Goal: Task Accomplishment & Management: Manage account settings

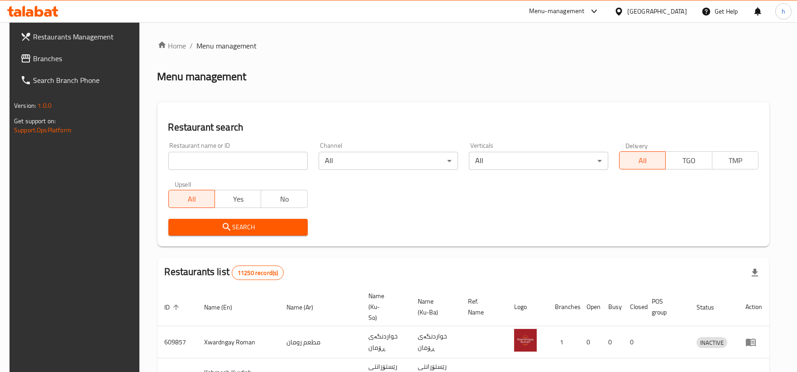
click at [42, 58] on span "Branches" at bounding box center [84, 58] width 102 height 11
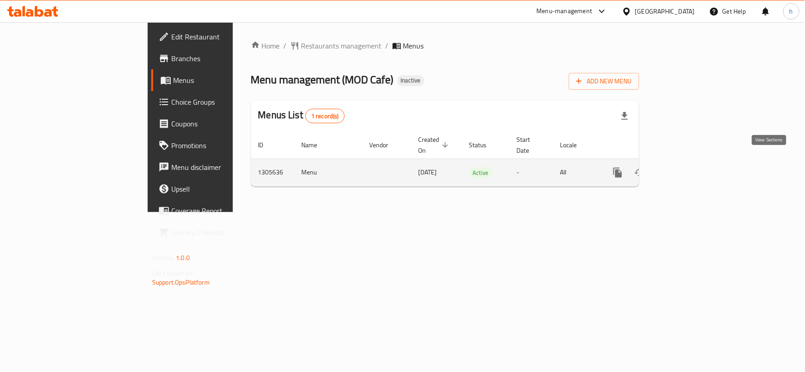
click at [688, 167] on icon "enhanced table" at bounding box center [682, 172] width 11 height 11
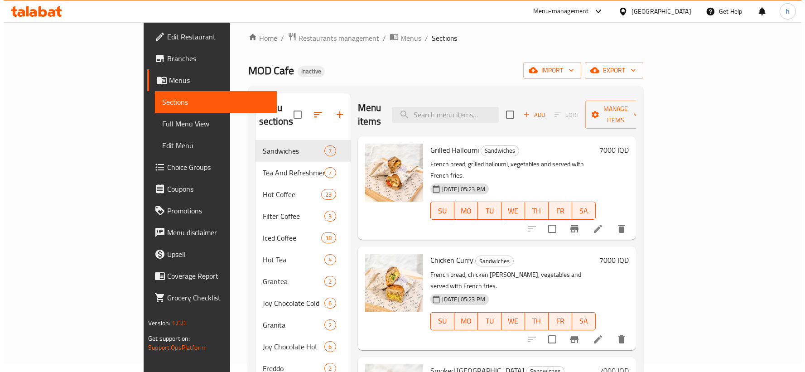
scroll to position [7, 0]
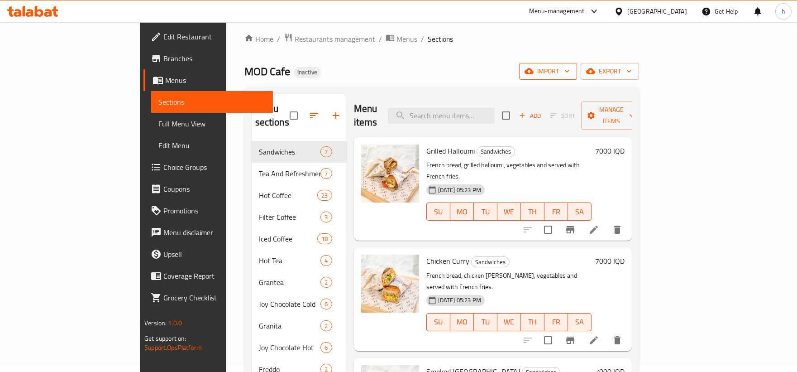
click at [570, 72] on span "import" at bounding box center [548, 71] width 43 height 11
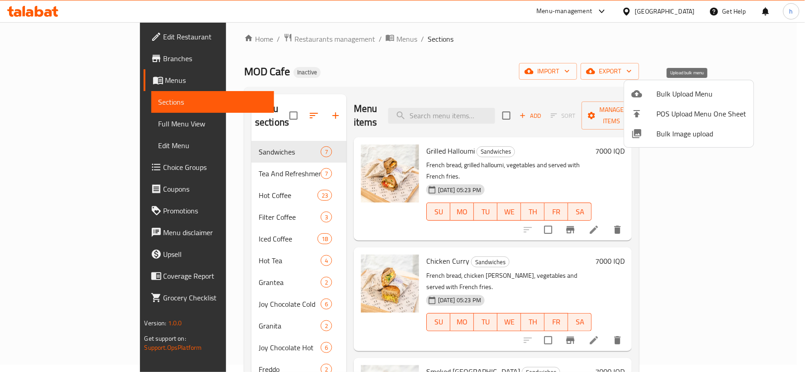
click at [677, 96] on span "Bulk Upload Menu" at bounding box center [702, 93] width 90 height 11
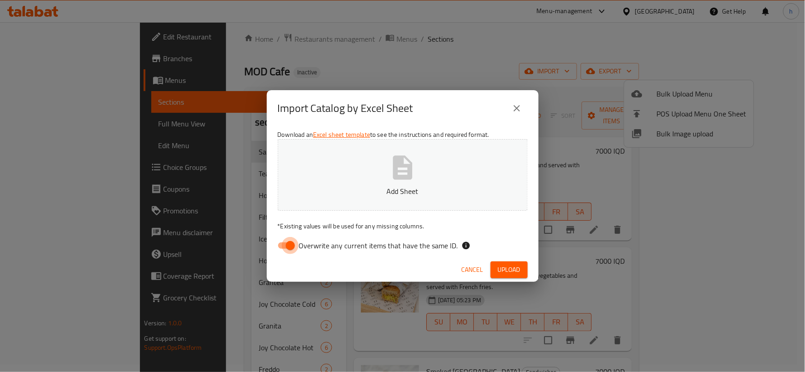
click at [297, 244] on input "Overwrite any current items that have the same ID." at bounding box center [290, 245] width 52 height 17
checkbox input "false"
click at [509, 266] on span "Upload" at bounding box center [509, 269] width 23 height 11
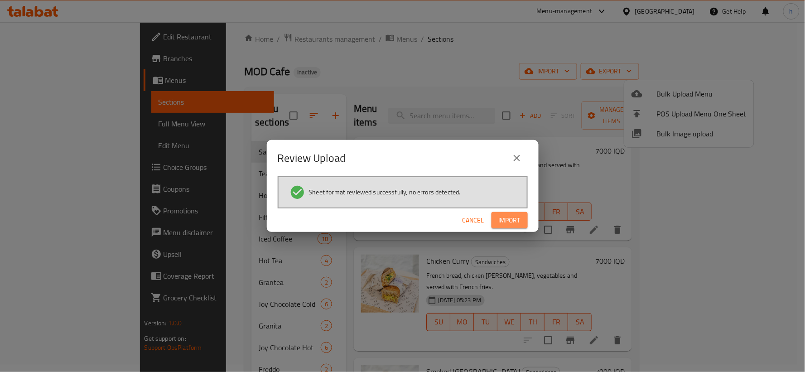
click at [510, 217] on span "Import" at bounding box center [510, 220] width 22 height 11
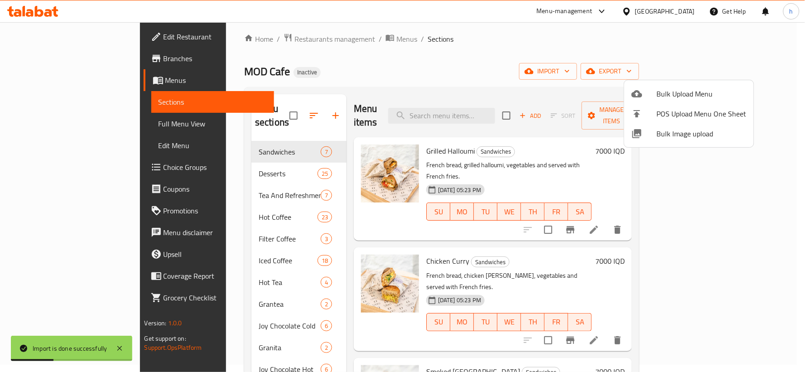
click at [281, 110] on div at bounding box center [402, 186] width 805 height 372
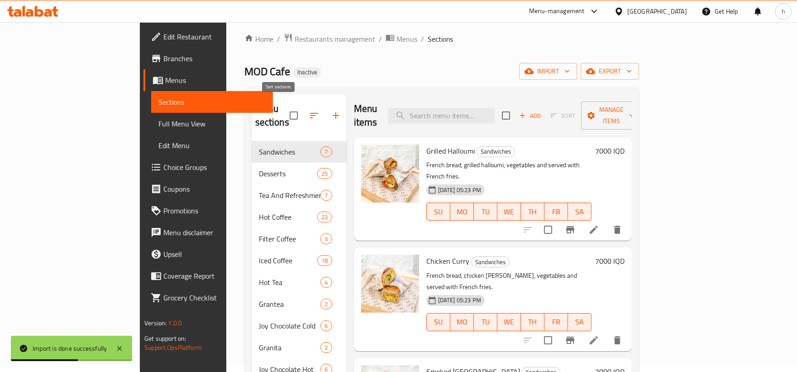
click at [309, 110] on icon "button" at bounding box center [314, 115] width 11 height 11
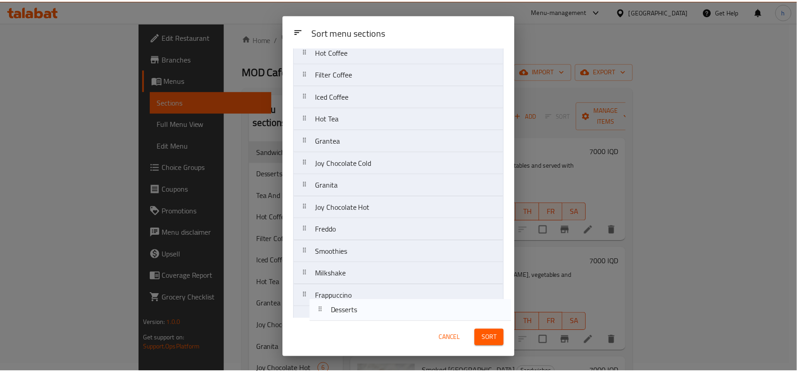
scroll to position [92, 0]
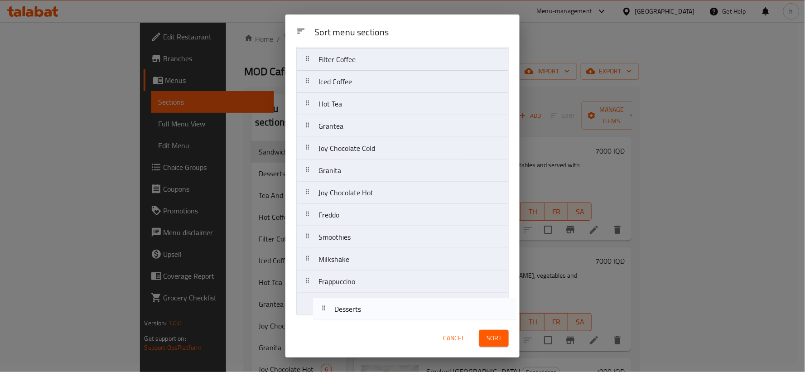
drag, startPoint x: 319, startPoint y: 110, endPoint x: 338, endPoint y: 317, distance: 208.7
click at [338, 317] on div "Sort menu sections Sandwiches Desserts Tea And Refreshments Hot Coffee Filter C…" at bounding box center [402, 183] width 234 height 272
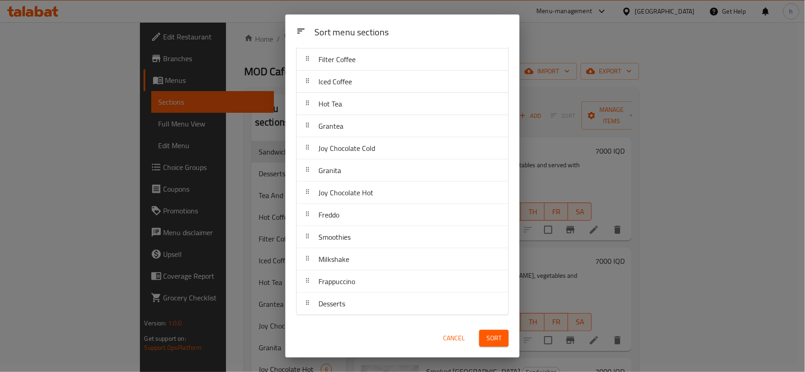
click at [501, 341] on button "Sort" at bounding box center [493, 338] width 29 height 17
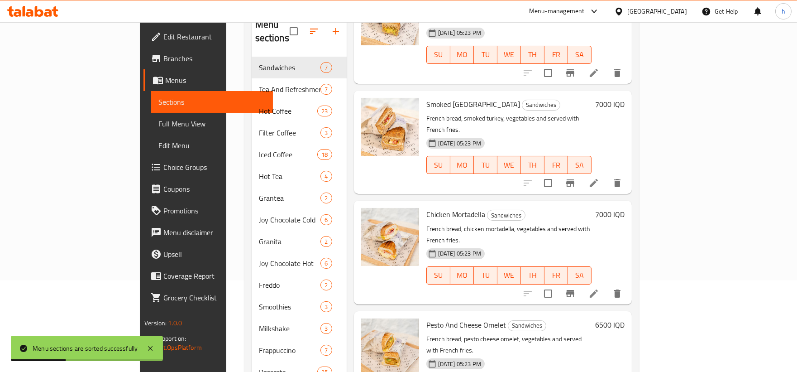
scroll to position [127, 0]
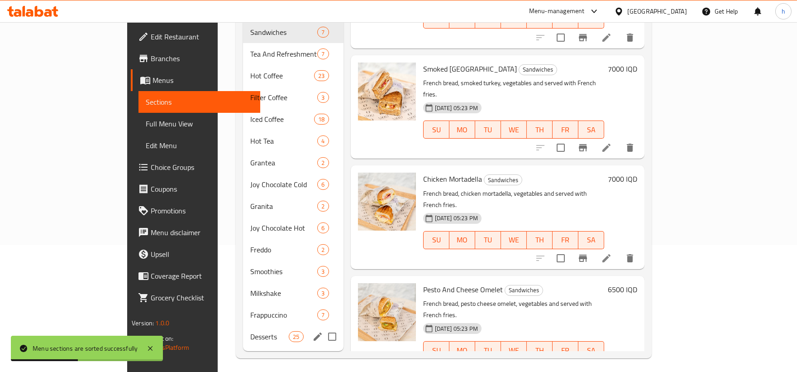
click at [243, 326] on div "Desserts 25" at bounding box center [293, 337] width 101 height 22
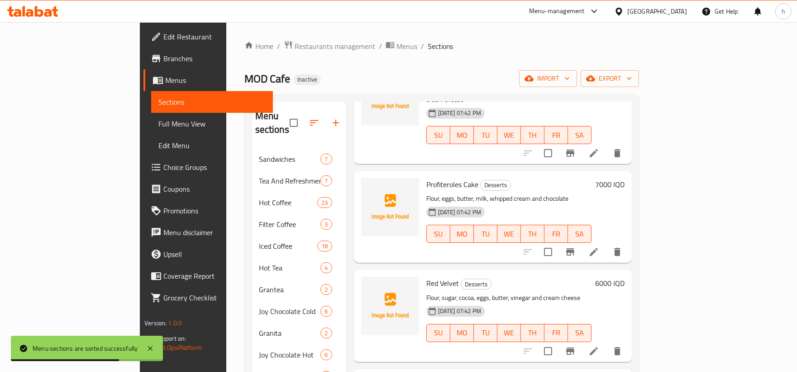
drag, startPoint x: 764, startPoint y: 155, endPoint x: 764, endPoint y: 140, distance: 14.5
click at [632, 140] on div "Menu items Add Sort Manage items Chocolate Fudge Cake Desserts Flour, sugar, co…" at bounding box center [489, 289] width 285 height 376
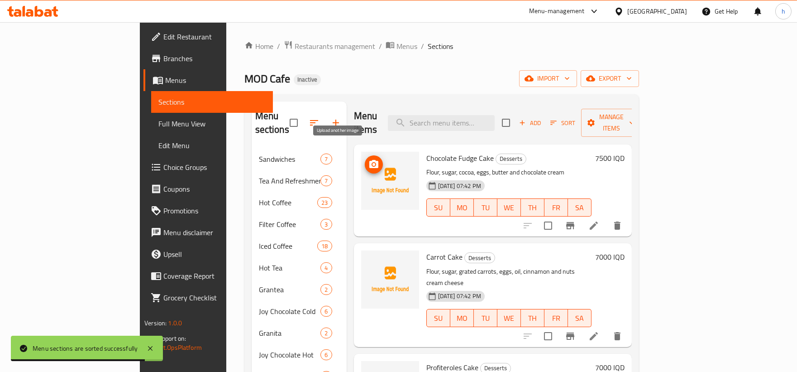
click at [369, 160] on icon "upload picture" at bounding box center [373, 164] width 9 height 8
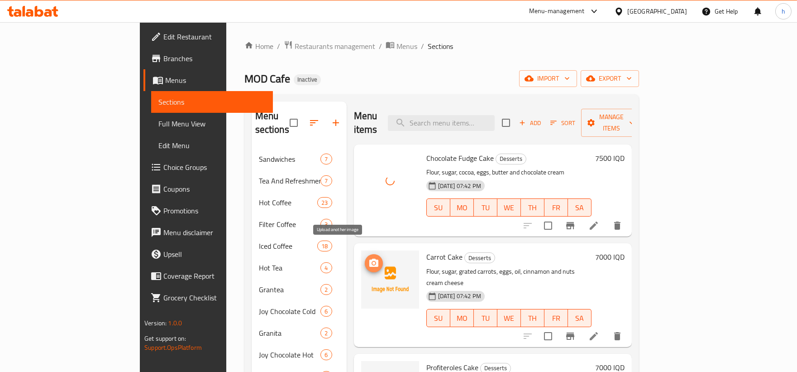
click at [369, 258] on icon "upload picture" at bounding box center [374, 263] width 11 height 11
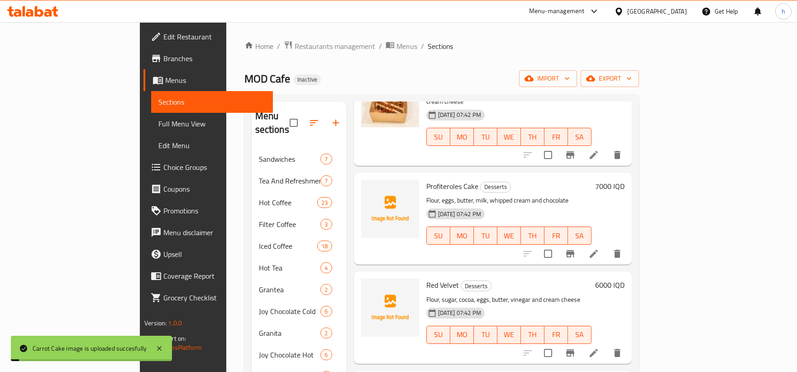
scroll to position [188, 0]
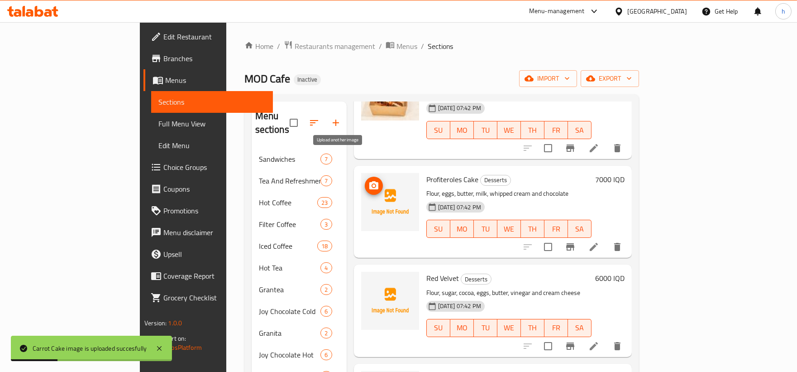
click at [369, 181] on icon "upload picture" at bounding box center [373, 185] width 9 height 8
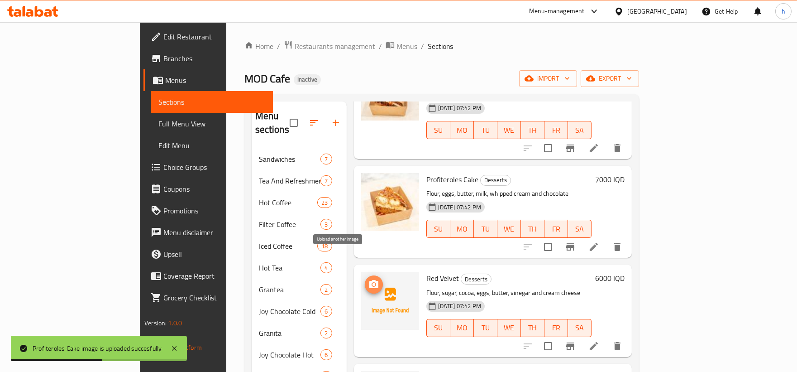
click at [369, 280] on icon "upload picture" at bounding box center [373, 284] width 9 height 8
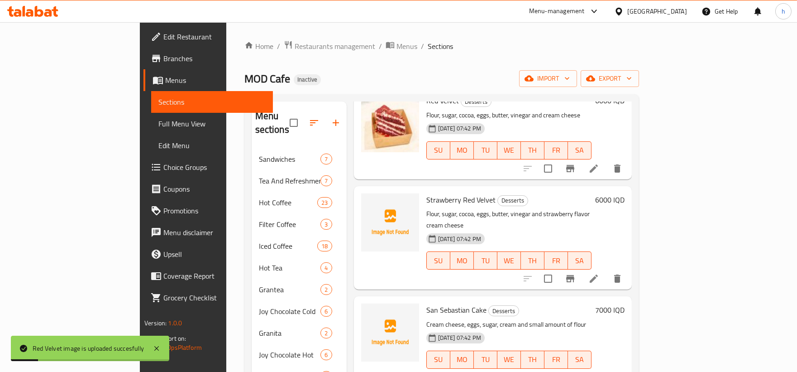
scroll to position [401, 0]
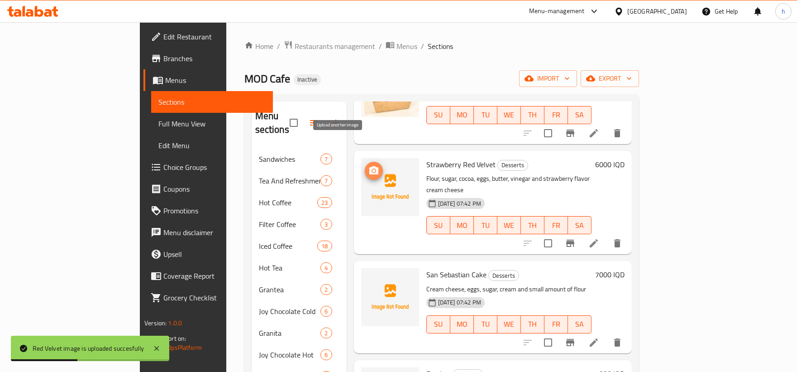
click at [369, 165] on icon "upload picture" at bounding box center [374, 170] width 11 height 11
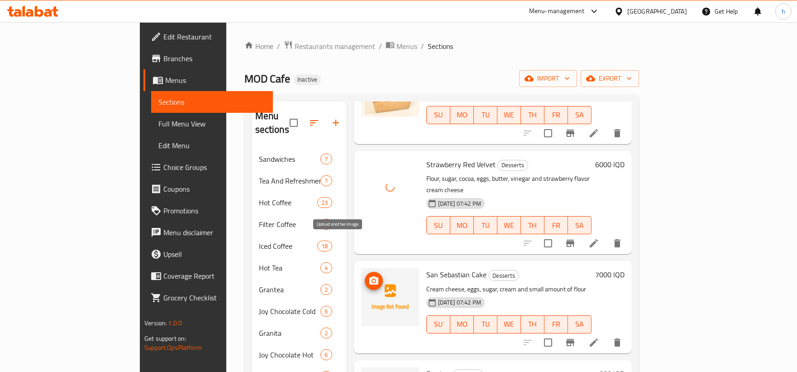
click at [369, 275] on icon "upload picture" at bounding box center [374, 280] width 11 height 11
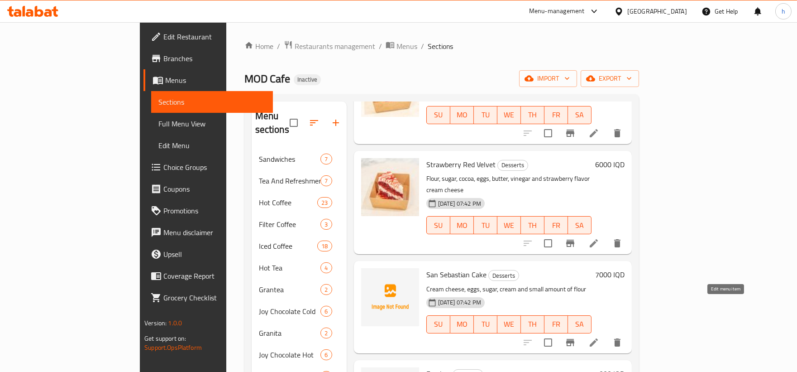
click at [600, 337] on icon at bounding box center [594, 342] width 11 height 11
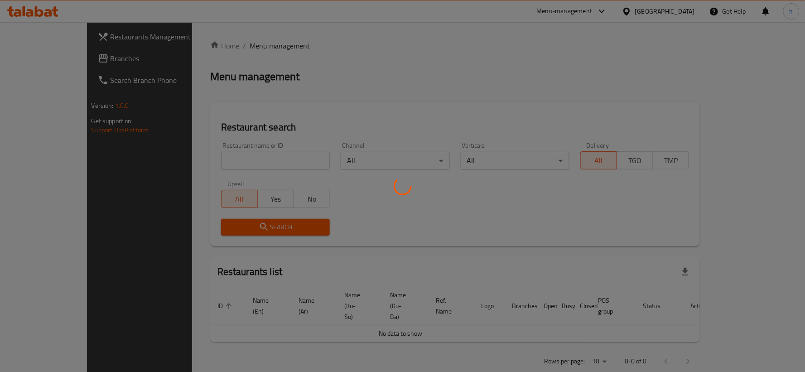
click at [44, 61] on div at bounding box center [402, 186] width 805 height 372
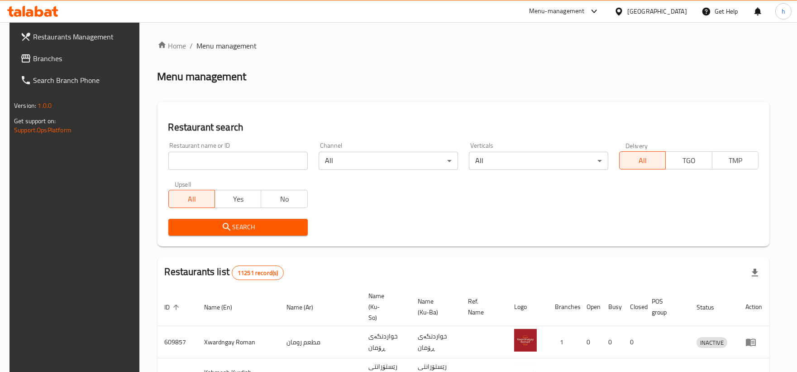
click at [44, 61] on span "Branches" at bounding box center [84, 58] width 102 height 11
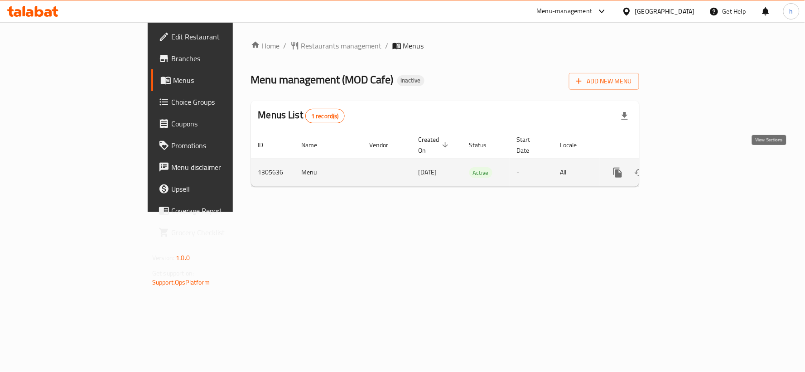
click at [687, 168] on icon "enhanced table" at bounding box center [683, 172] width 8 height 8
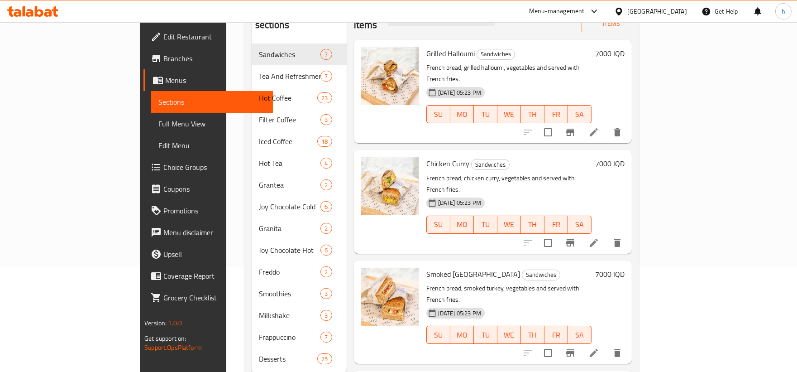
scroll to position [127, 0]
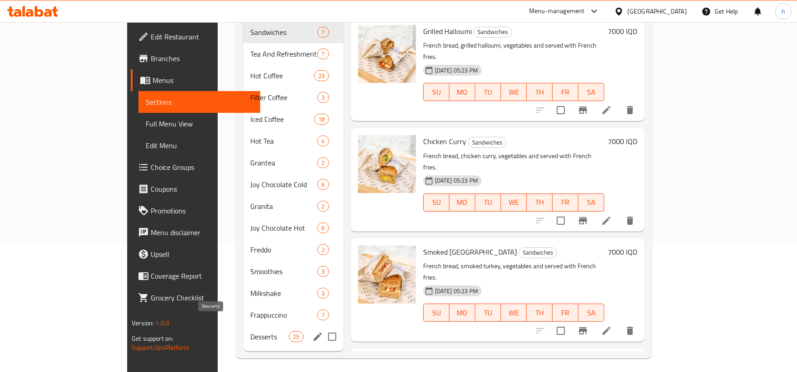
click at [250, 331] on span "Desserts" at bounding box center [269, 336] width 38 height 11
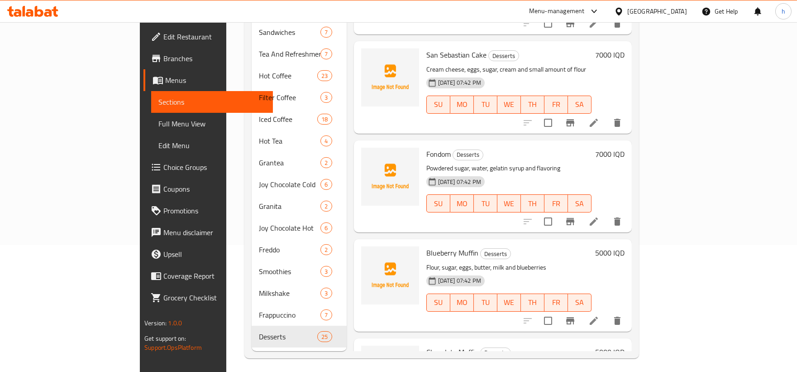
scroll to position [504, 0]
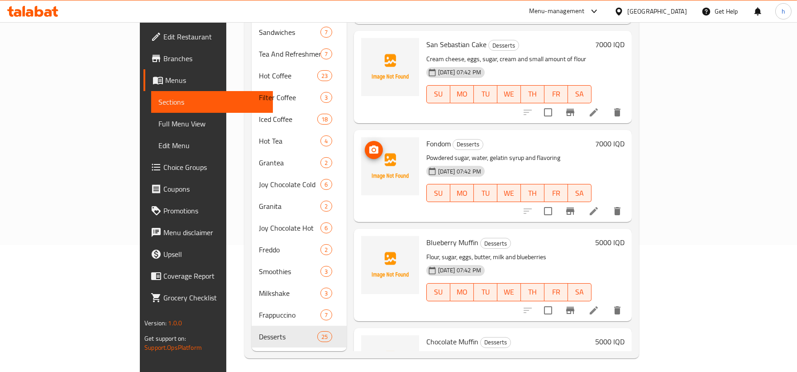
click at [369, 144] on icon "upload picture" at bounding box center [374, 149] width 11 height 11
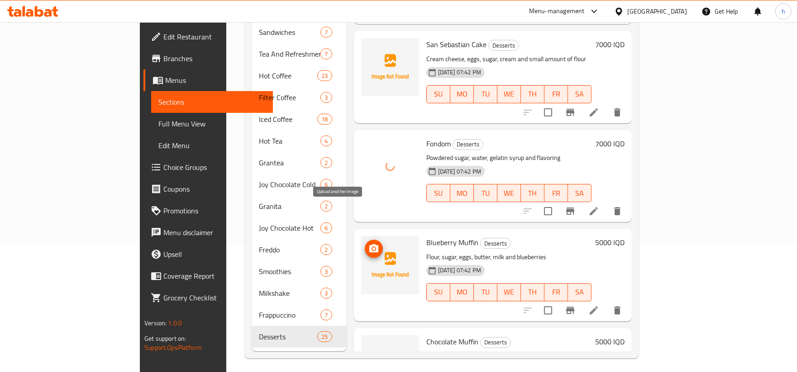
click at [369, 243] on icon "upload picture" at bounding box center [374, 248] width 11 height 11
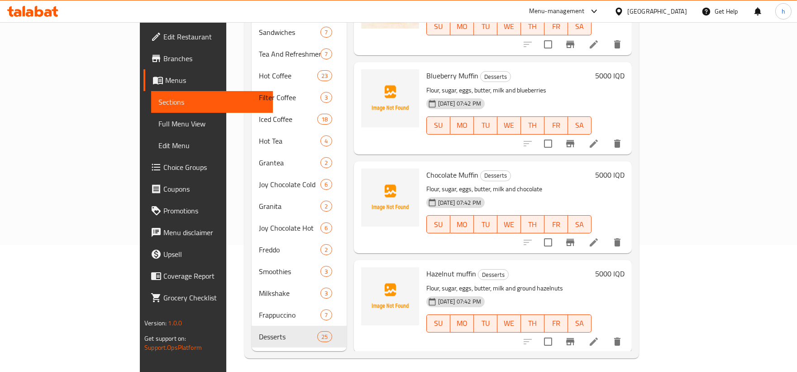
scroll to position [696, 0]
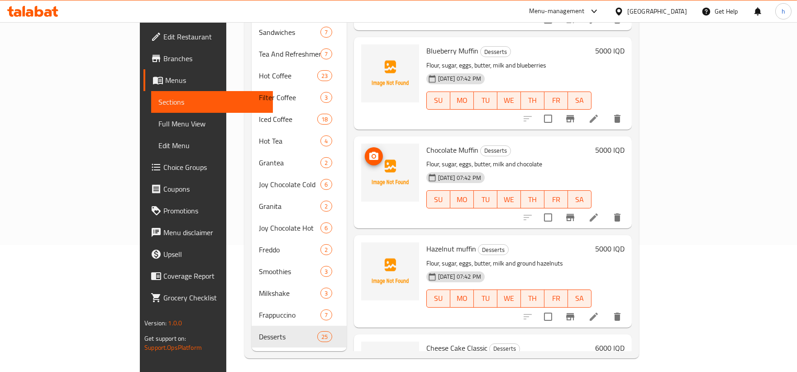
click at [369, 152] on icon "upload picture" at bounding box center [373, 156] width 9 height 8
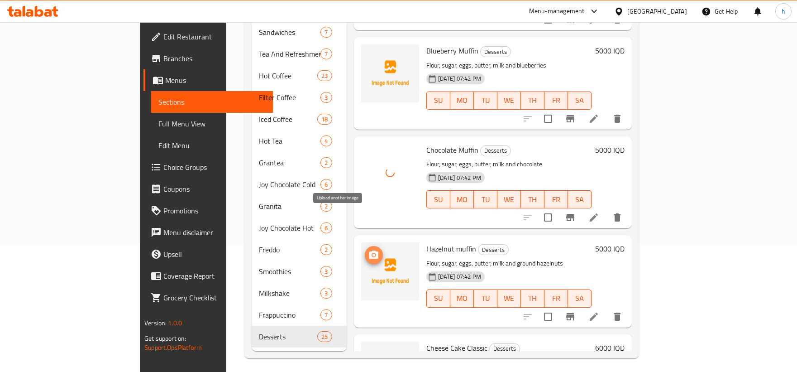
click at [369, 250] on icon "upload picture" at bounding box center [373, 254] width 9 height 8
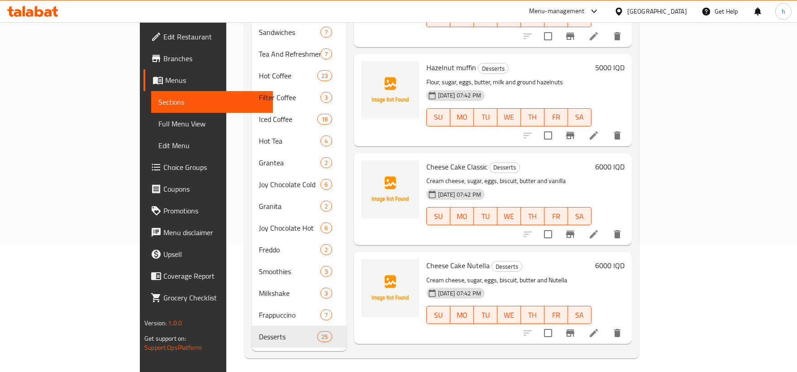
scroll to position [880, 0]
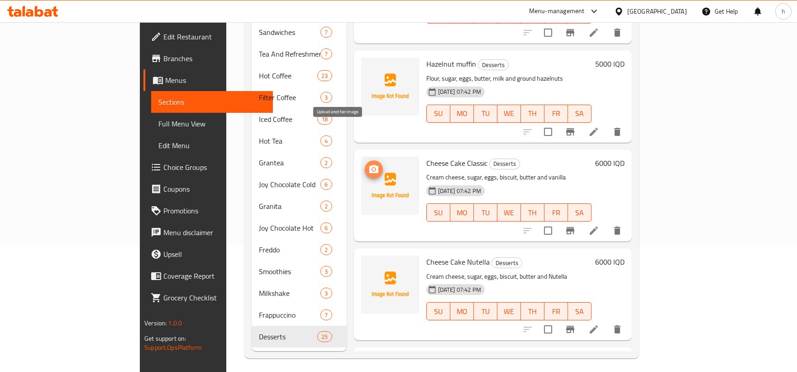
click at [369, 164] on icon "upload picture" at bounding box center [374, 169] width 11 height 11
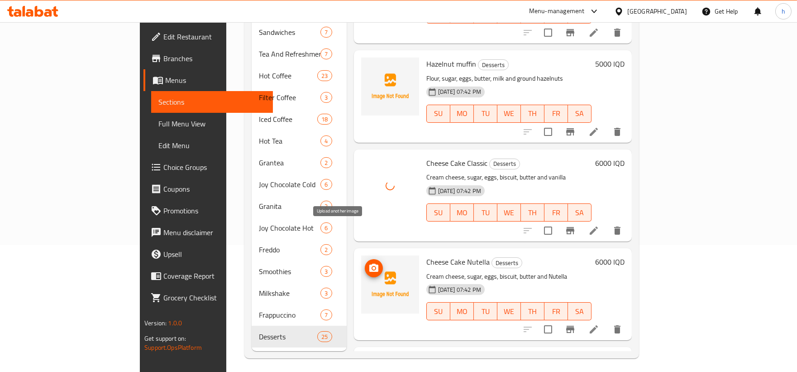
click at [369, 264] on icon "upload picture" at bounding box center [373, 268] width 9 height 8
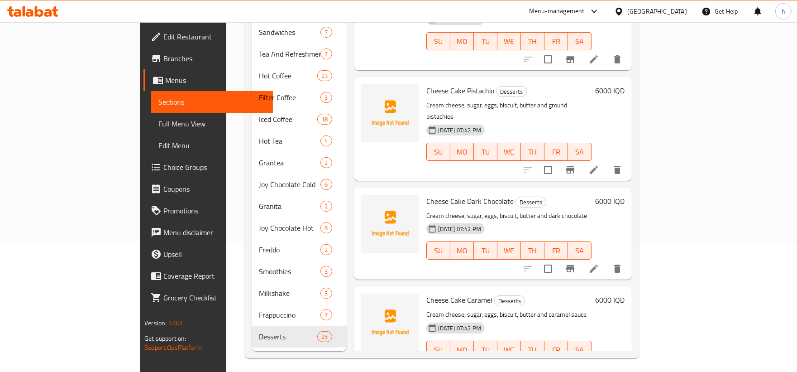
scroll to position [1182, 0]
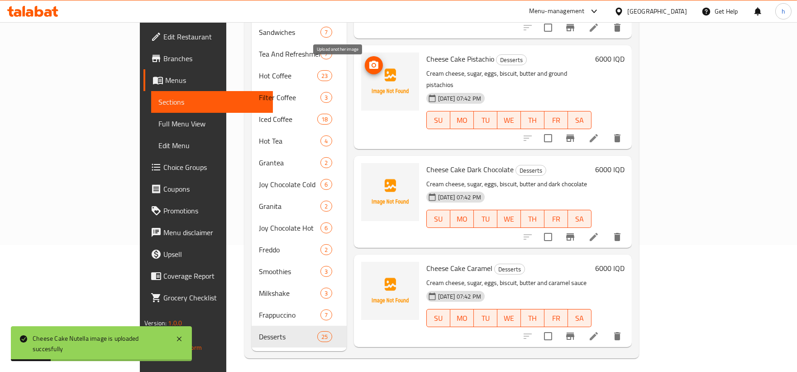
click at [369, 61] on icon "upload picture" at bounding box center [373, 65] width 9 height 8
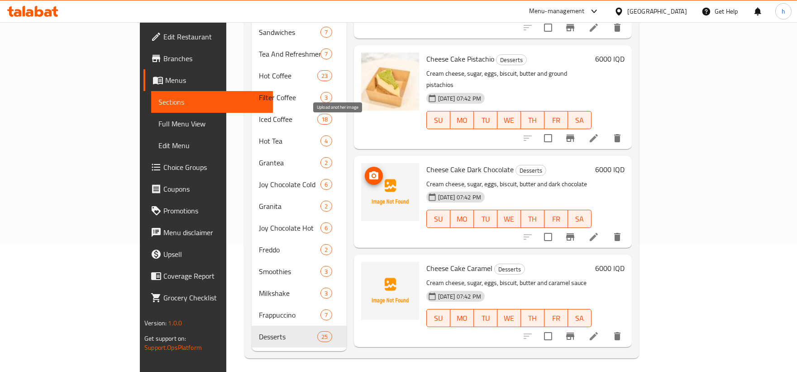
click at [369, 171] on icon "upload picture" at bounding box center [373, 175] width 9 height 8
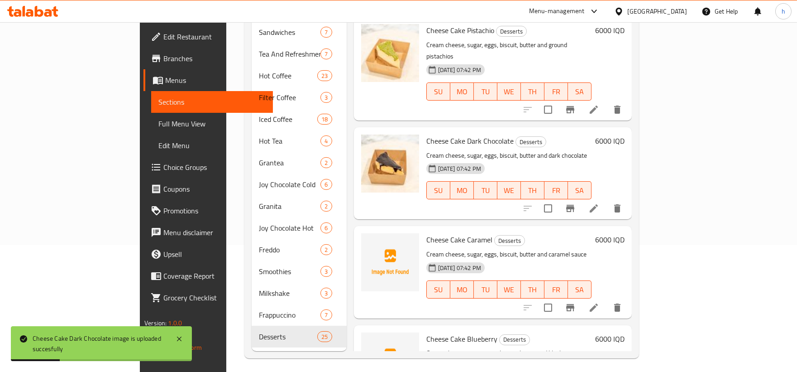
scroll to position [1228, 0]
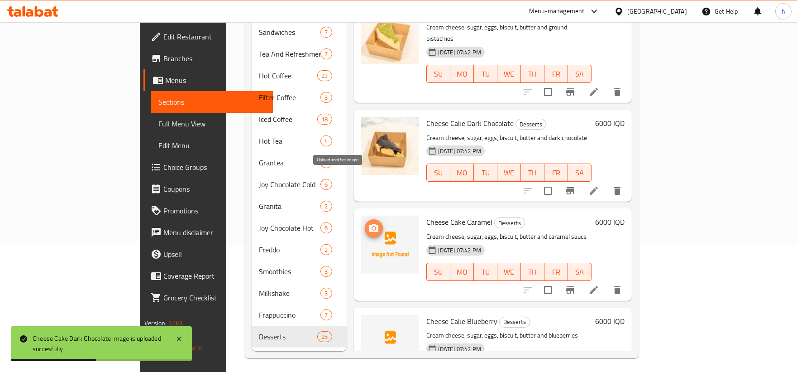
click at [369, 224] on icon "upload picture" at bounding box center [373, 228] width 9 height 8
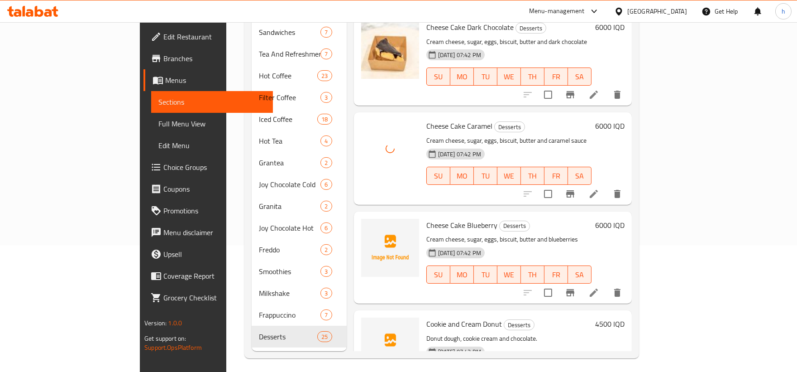
scroll to position [1310, 0]
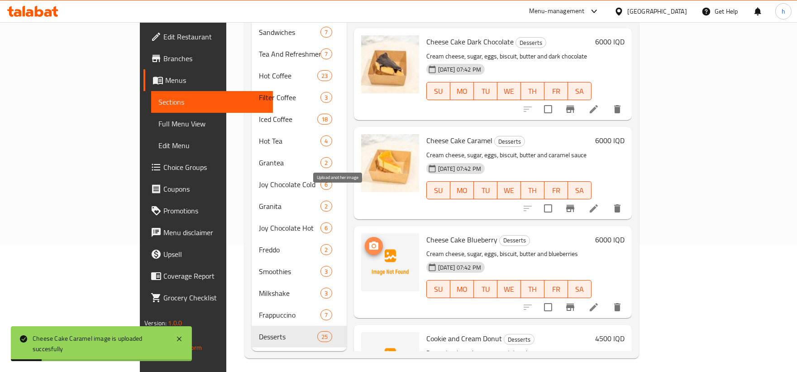
click at [369, 241] on icon "upload picture" at bounding box center [373, 245] width 9 height 8
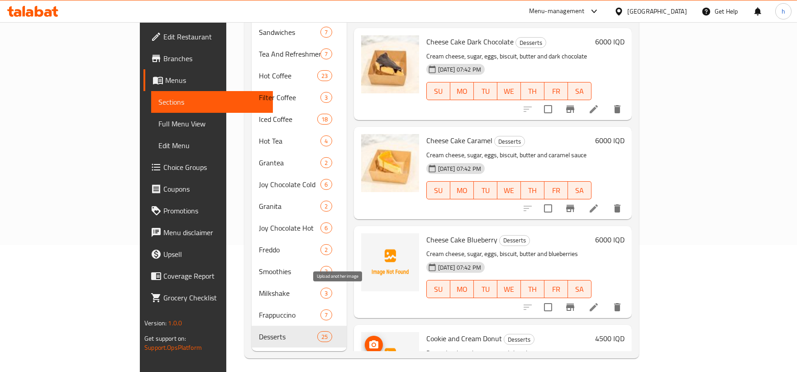
click at [365, 336] on button "upload picture" at bounding box center [374, 345] width 18 height 18
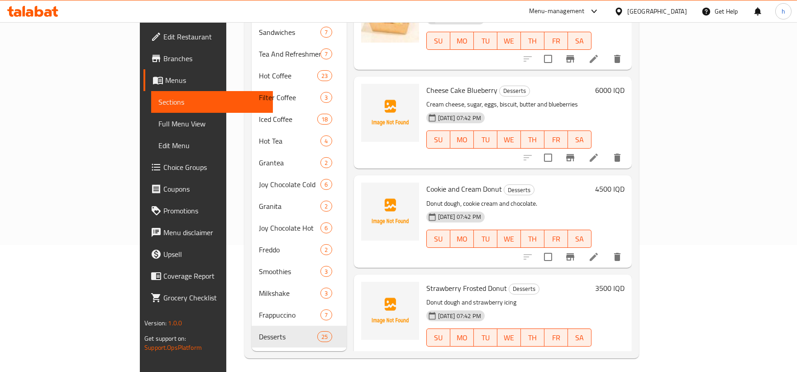
scroll to position [1516, 0]
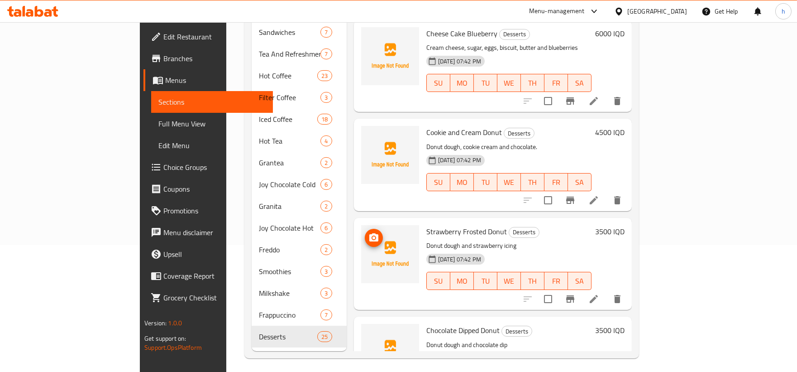
click at [369, 232] on icon "upload picture" at bounding box center [374, 237] width 11 height 11
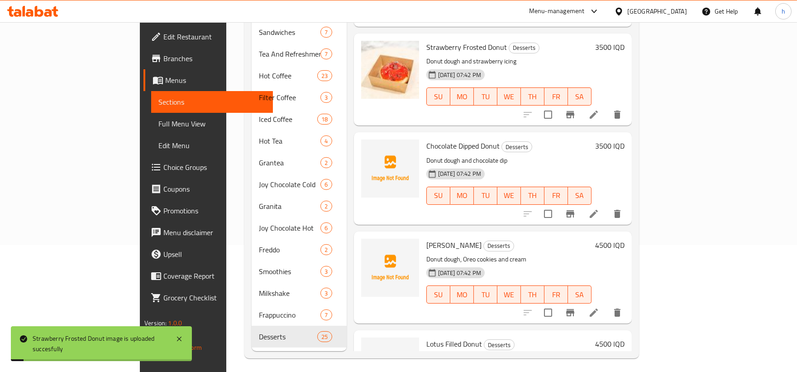
scroll to position [1703, 0]
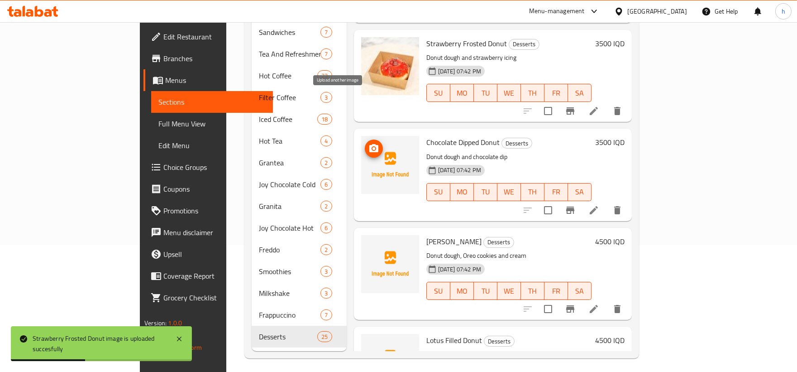
click at [369, 143] on icon "upload picture" at bounding box center [374, 148] width 11 height 11
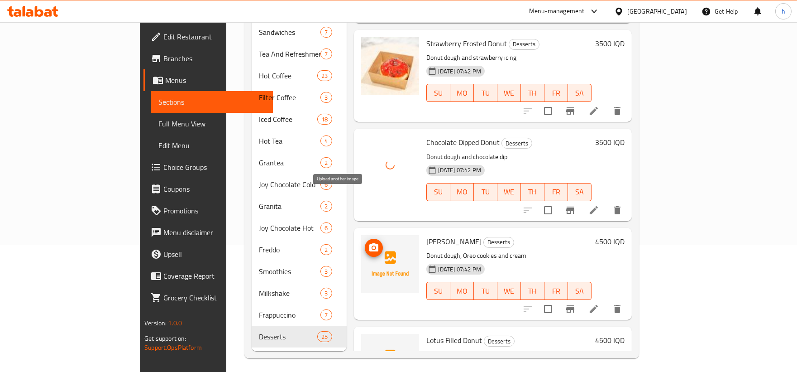
click at [369, 242] on icon "upload picture" at bounding box center [374, 247] width 11 height 11
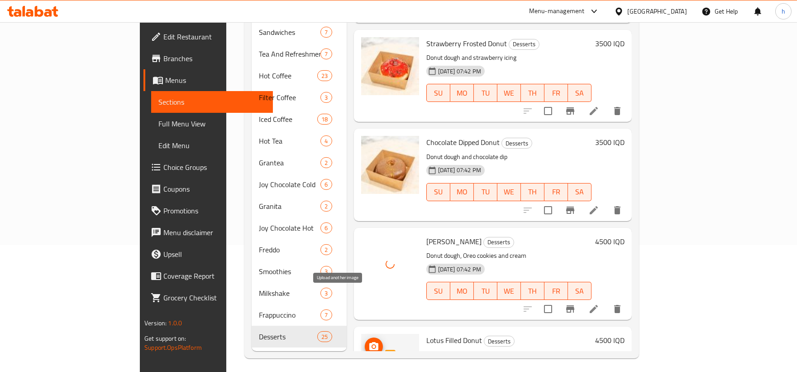
click at [369, 341] on icon "upload picture" at bounding box center [374, 346] width 11 height 11
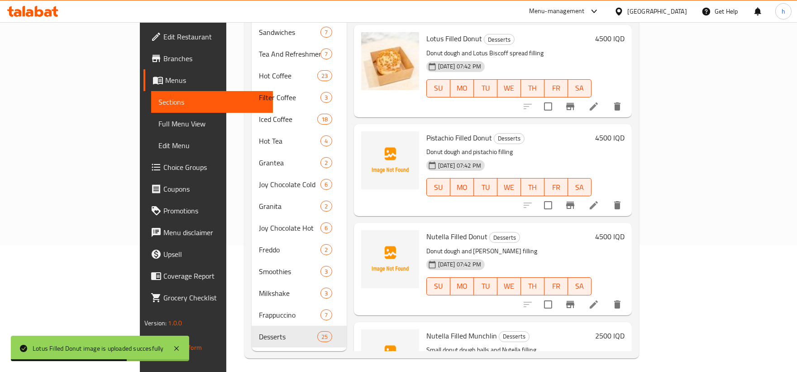
scroll to position [2002, 0]
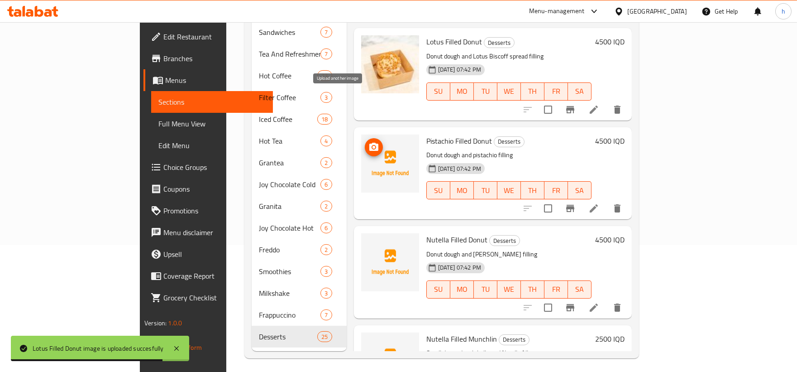
click at [369, 143] on icon "upload picture" at bounding box center [373, 147] width 9 height 8
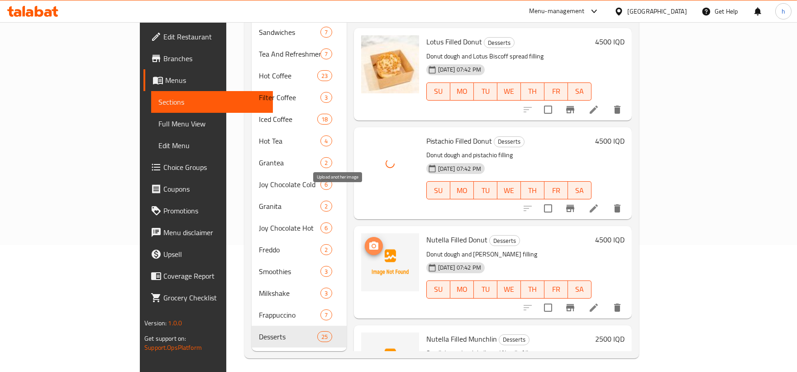
click at [369, 241] on icon "upload picture" at bounding box center [373, 245] width 9 height 8
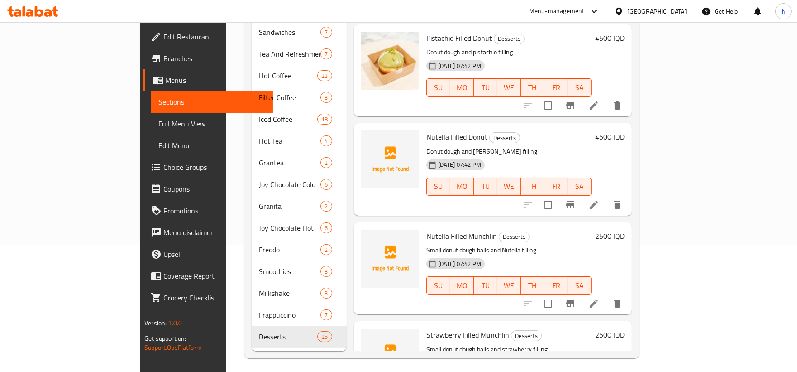
scroll to position [2122, 0]
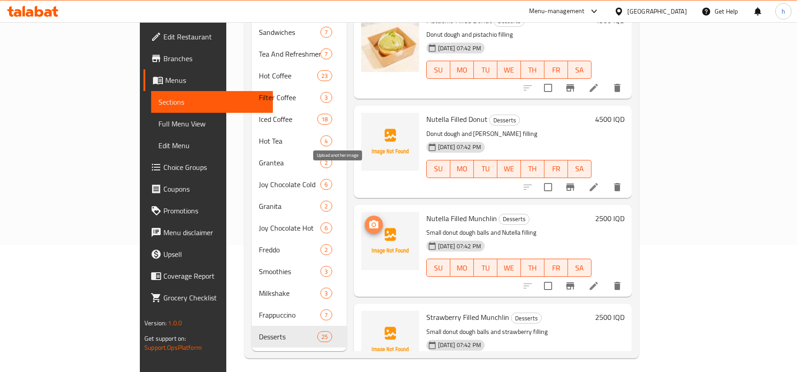
click at [369, 220] on icon "upload picture" at bounding box center [373, 224] width 9 height 8
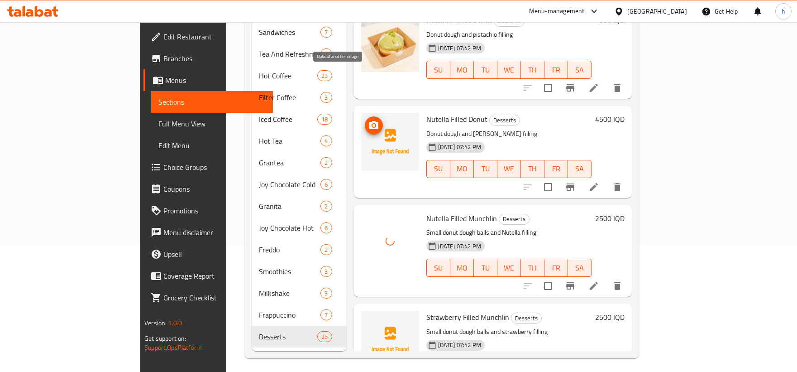
click at [369, 120] on icon "upload picture" at bounding box center [374, 125] width 11 height 11
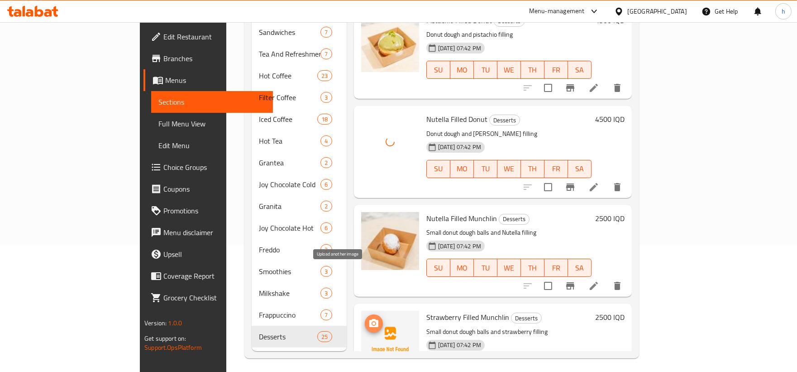
click at [369, 318] on icon "upload picture" at bounding box center [374, 323] width 11 height 11
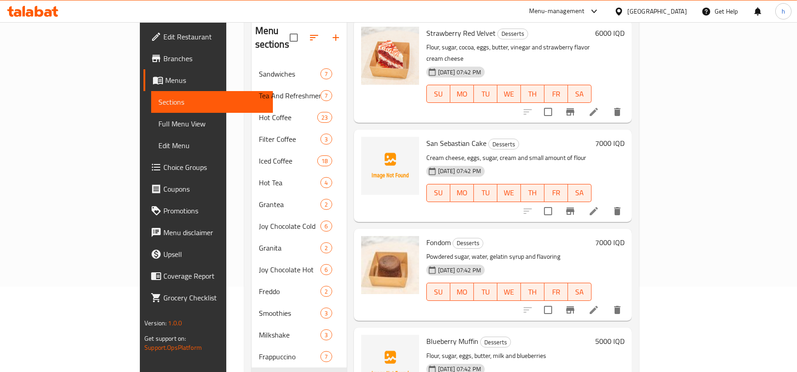
scroll to position [451, 0]
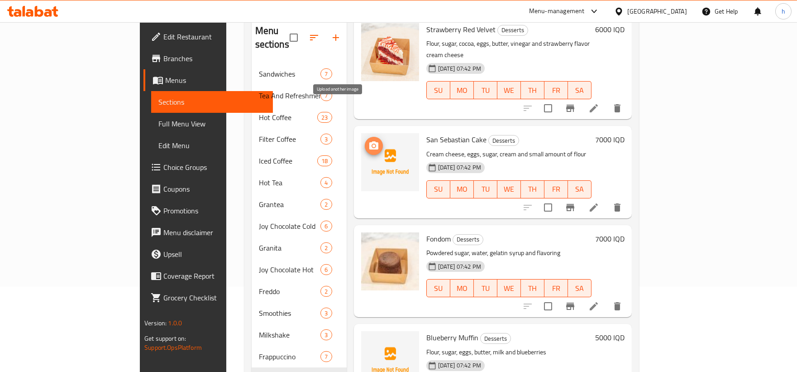
click at [369, 141] on icon "upload picture" at bounding box center [373, 145] width 9 height 8
click at [430, 133] on span "San Sebastian Cake" at bounding box center [457, 140] width 60 height 14
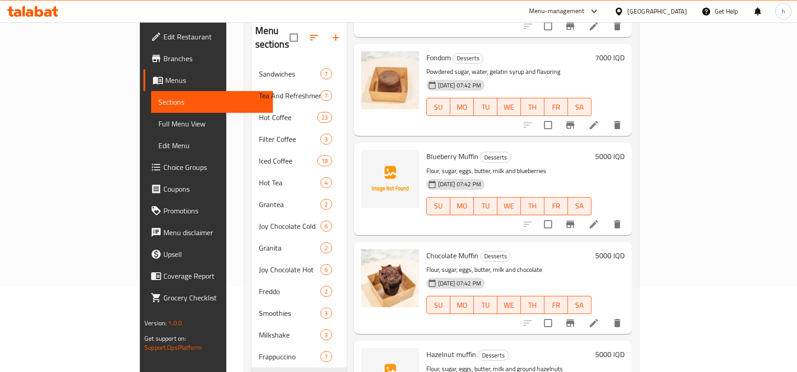
scroll to position [649, 0]
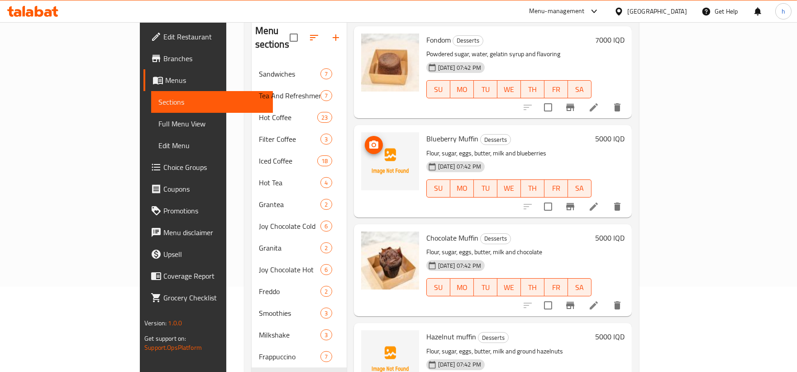
click at [369, 139] on icon "upload picture" at bounding box center [374, 144] width 11 height 11
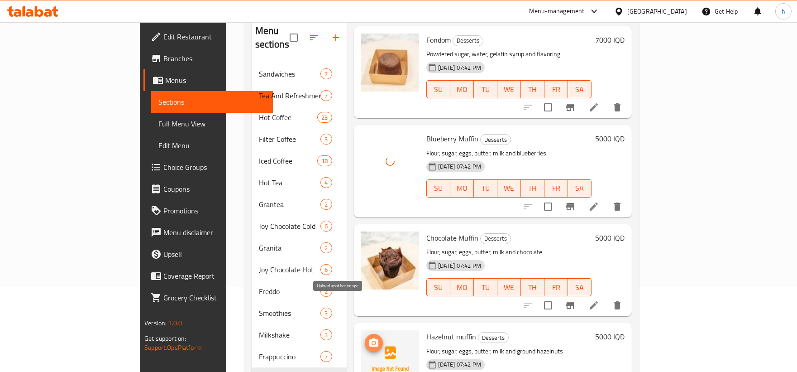
click at [369, 338] on icon "upload picture" at bounding box center [373, 342] width 9 height 8
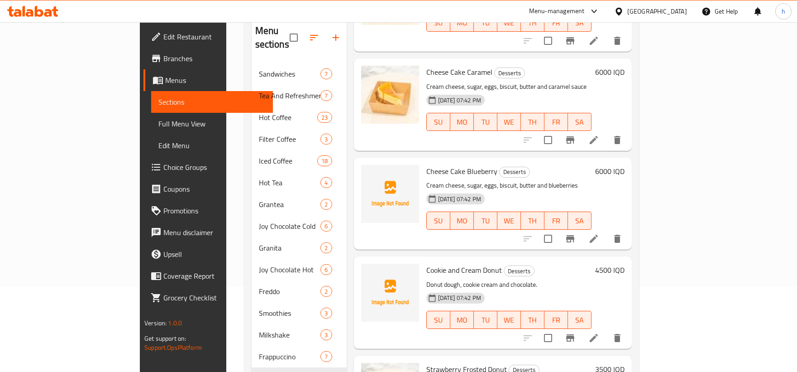
scroll to position [1413, 0]
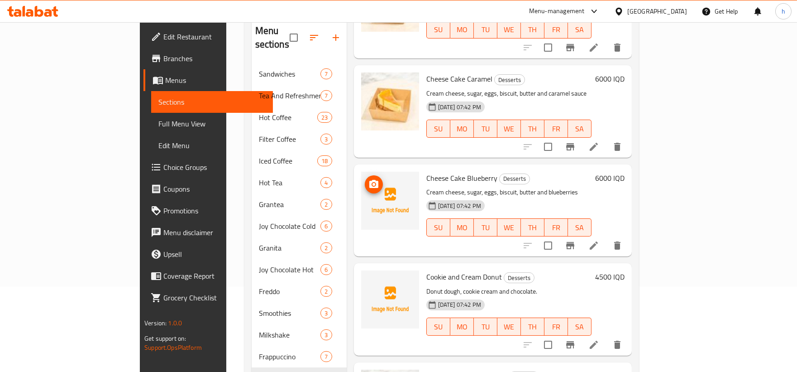
click at [372, 183] on circle "upload picture" at bounding box center [373, 184] width 3 height 3
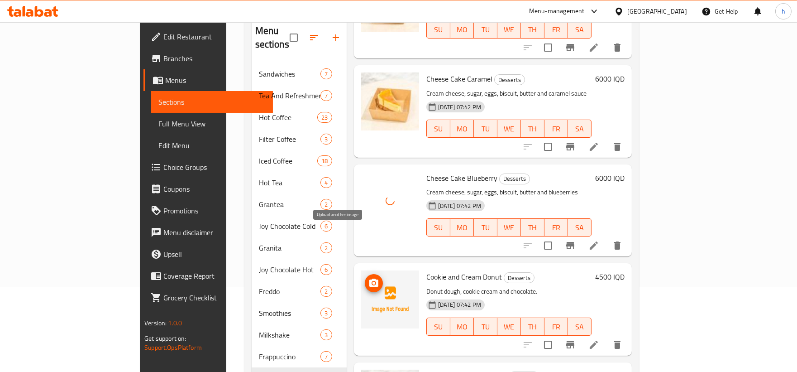
click at [369, 278] on icon "upload picture" at bounding box center [374, 283] width 11 height 11
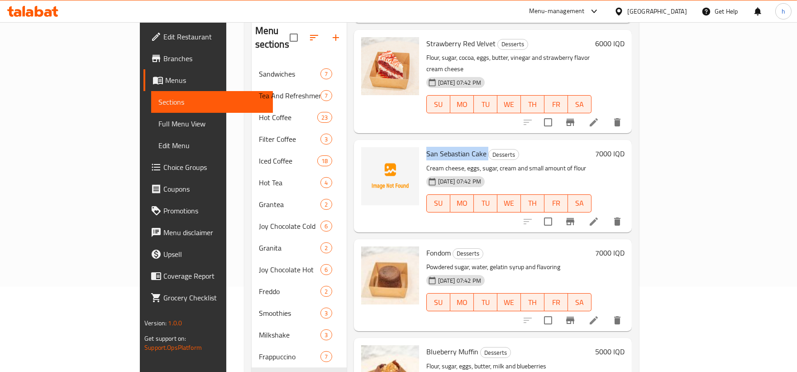
scroll to position [504, 0]
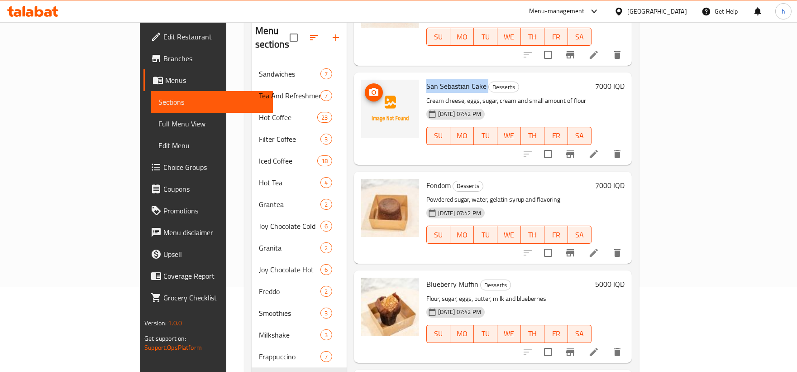
click at [365, 87] on span "upload picture" at bounding box center [374, 92] width 18 height 11
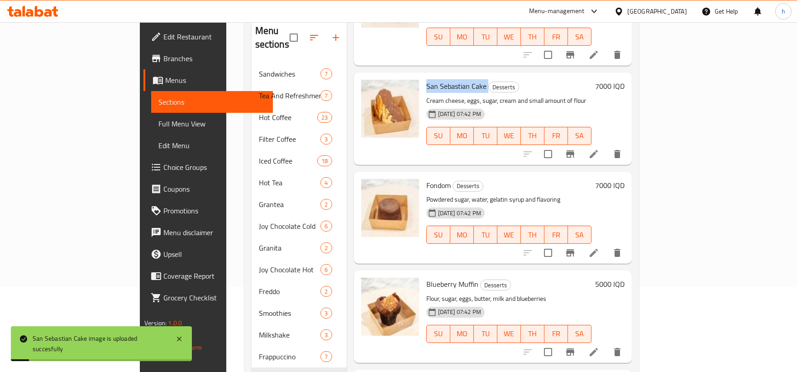
click at [158, 123] on span "Full Menu View" at bounding box center [211, 123] width 107 height 11
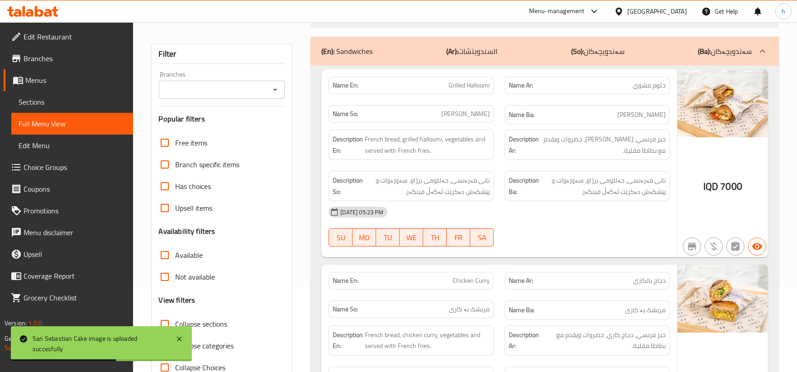
click at [275, 89] on icon "Open" at bounding box center [275, 90] width 5 height 2
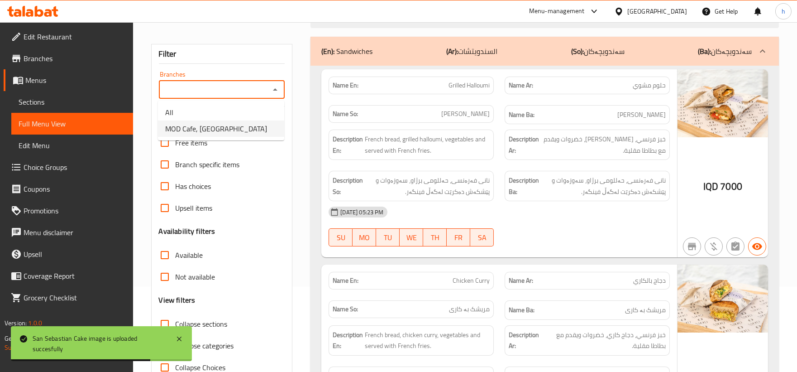
click at [214, 123] on span "MOD Cafe, [GEOGRAPHIC_DATA]" at bounding box center [216, 128] width 102 height 11
type input "MOD Cafe, [GEOGRAPHIC_DATA]"
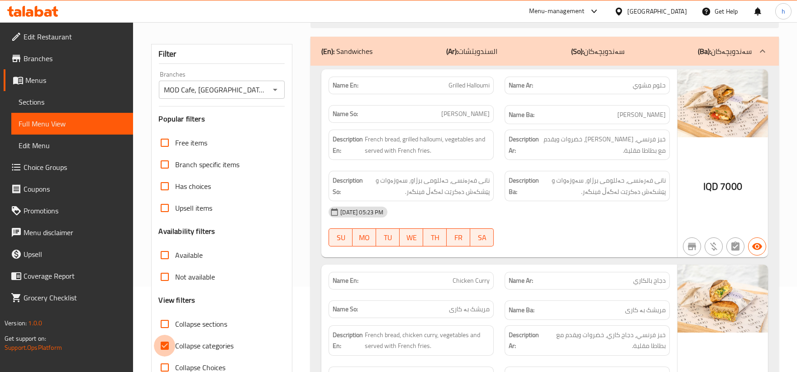
click at [165, 342] on input "Collapse categories" at bounding box center [165, 346] width 22 height 22
checkbox input "false"
click at [164, 326] on input "Collapse sections" at bounding box center [165, 324] width 22 height 22
checkbox input "true"
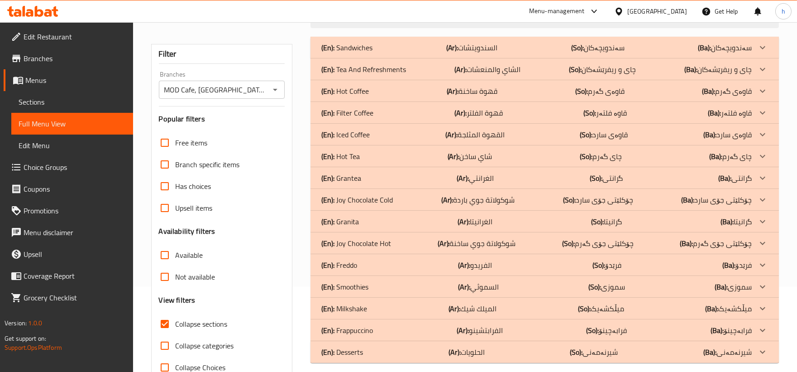
click at [379, 53] on div "(En): Desserts (Ar): الحلويات (So): شیرنەمەنی (Ba): شیرنەمەنی" at bounding box center [536, 47] width 431 height 11
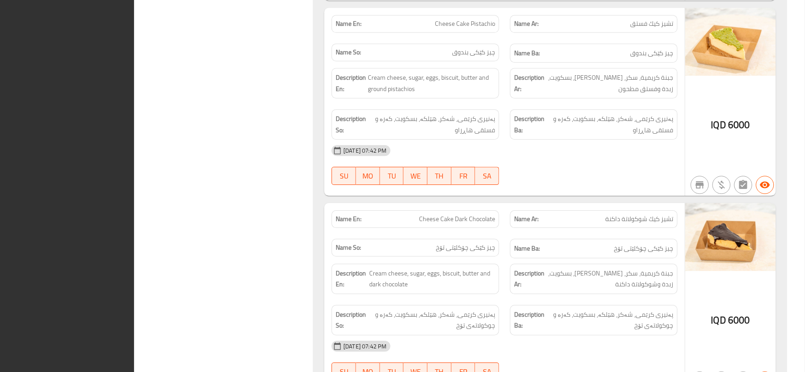
scroll to position [3083, 0]
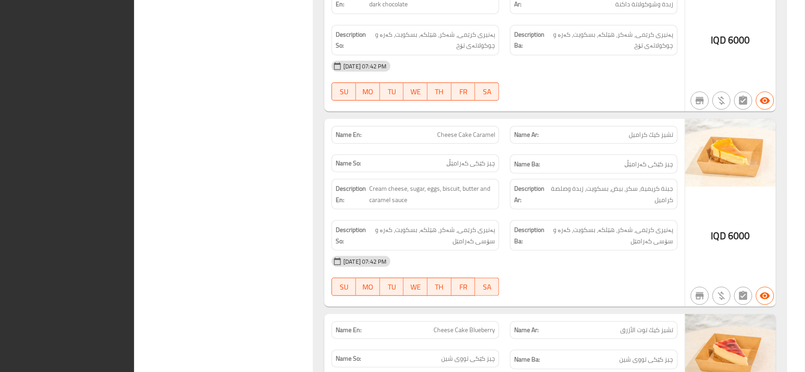
click at [776, 21] on div "IQD 6000" at bounding box center [730, 17] width 91 height 188
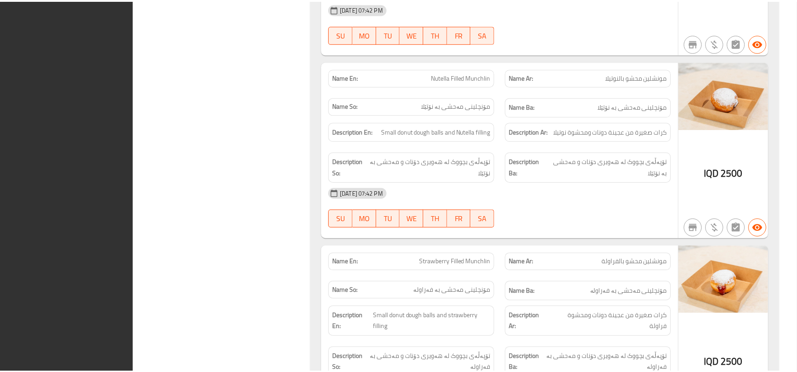
scroll to position [4804, 0]
